Goal: Navigation & Orientation: Find specific page/section

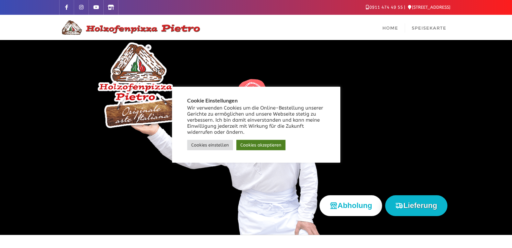
click at [253, 148] on link "Cookies akzeptieren" at bounding box center [260, 145] width 49 height 10
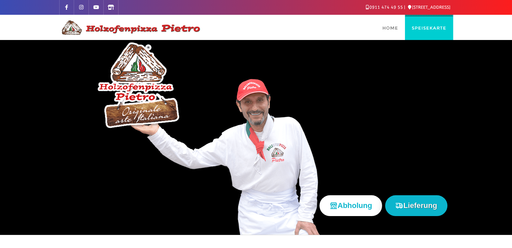
click at [424, 28] on span "Speisekarte" at bounding box center [429, 27] width 35 height 5
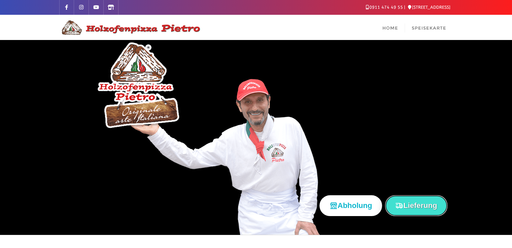
click at [431, 202] on button "Lieferung" at bounding box center [416, 206] width 62 height 21
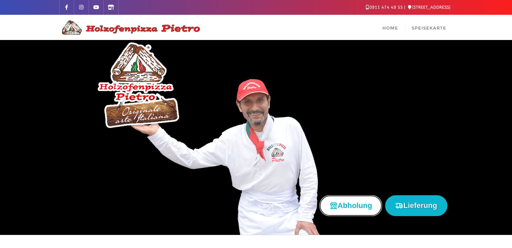
click at [342, 207] on button "Abholung" at bounding box center [350, 206] width 63 height 21
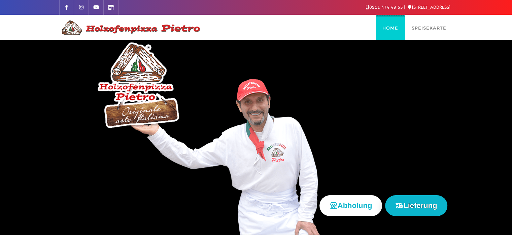
click at [396, 24] on link "Home" at bounding box center [390, 27] width 29 height 25
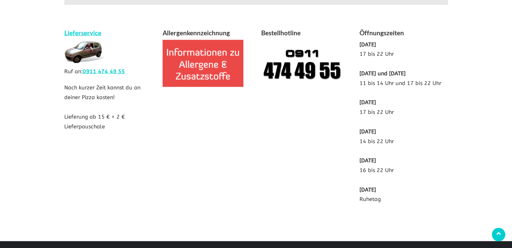
scroll to position [1160, 0]
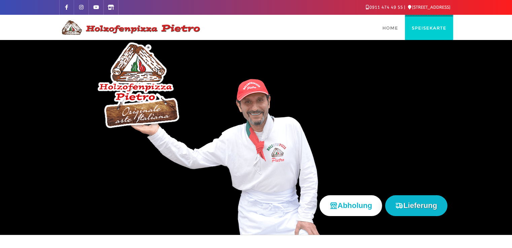
click at [426, 26] on span "Speisekarte" at bounding box center [429, 27] width 35 height 5
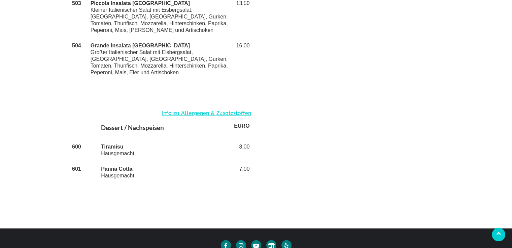
scroll to position [1582, 0]
